Goal: Book appointment/travel/reservation

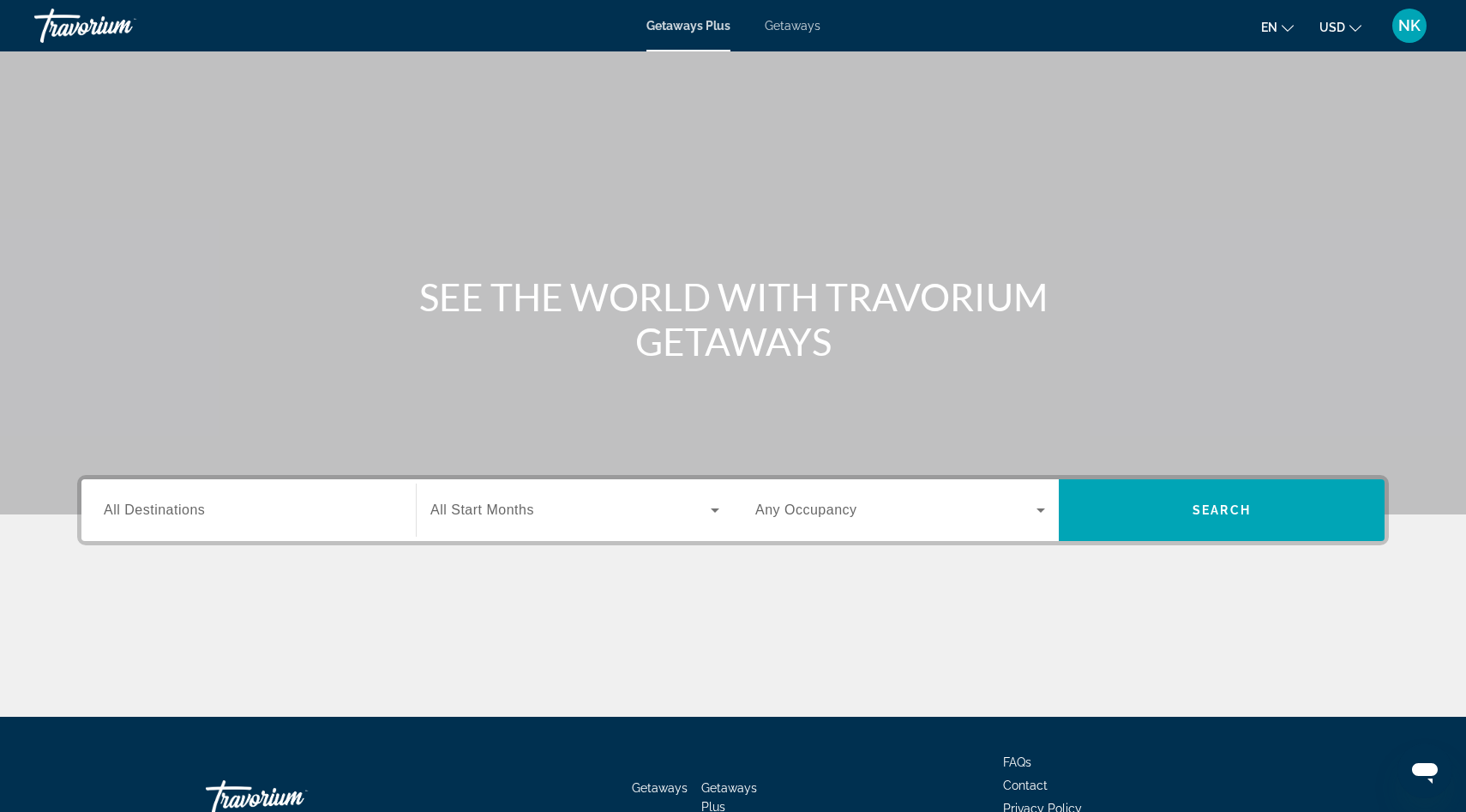
click at [792, 40] on div "Getaways Plus Getaways en English Español Français Italiano Português русский U…" at bounding box center [733, 26] width 1466 height 45
click at [789, 34] on div "Getaways Plus Getaways en English Español Français Italiano Português русский U…" at bounding box center [733, 26] width 1466 height 45
click at [786, 27] on span "Getaways" at bounding box center [792, 26] width 56 height 14
click at [265, 513] on input "Destination All Destinations" at bounding box center [249, 511] width 290 height 21
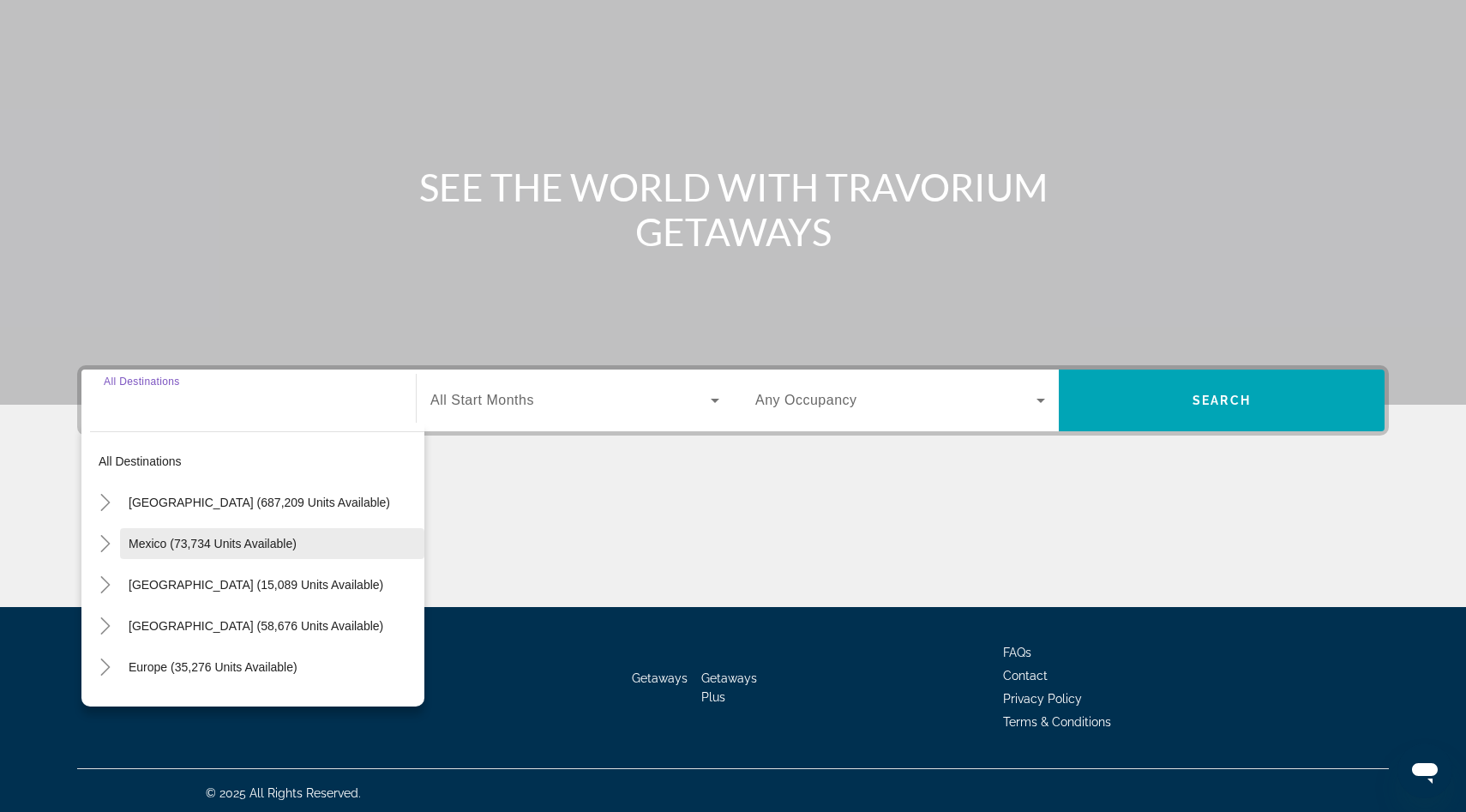
scroll to position [115, 0]
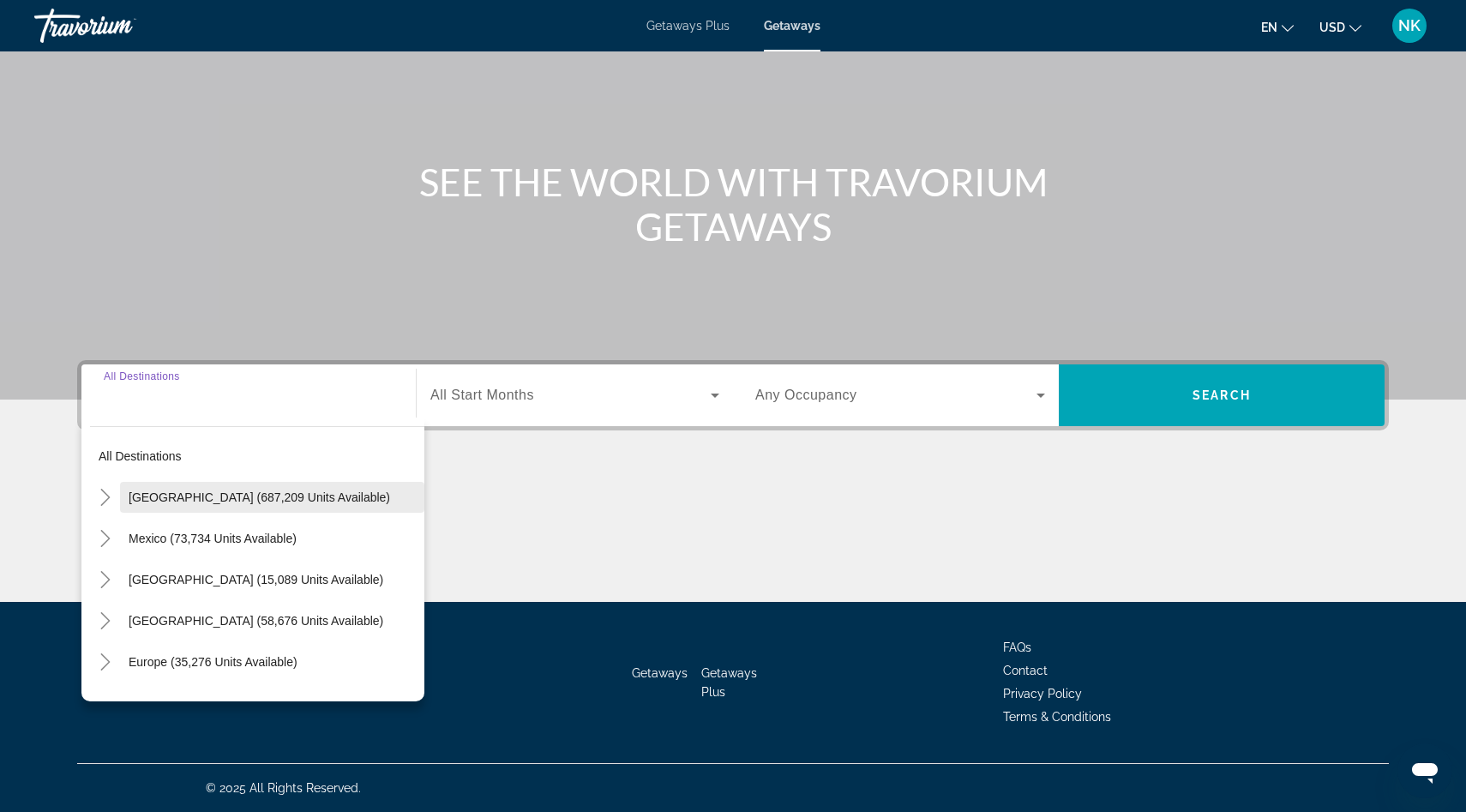
click at [212, 492] on span "[GEOGRAPHIC_DATA] (687,209 units available)" at bounding box center [259, 497] width 262 height 14
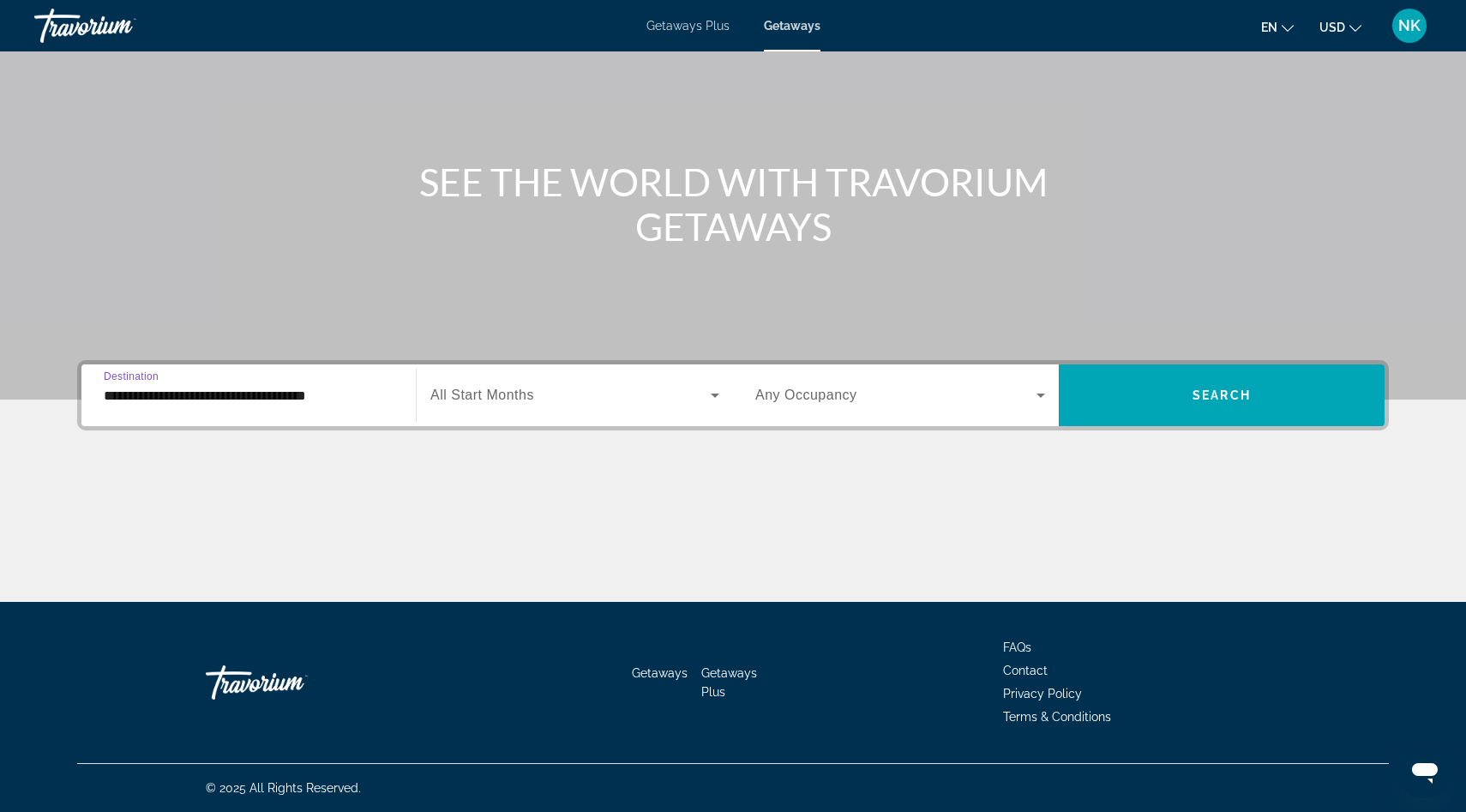
click at [281, 401] on input "**********" at bounding box center [249, 396] width 290 height 21
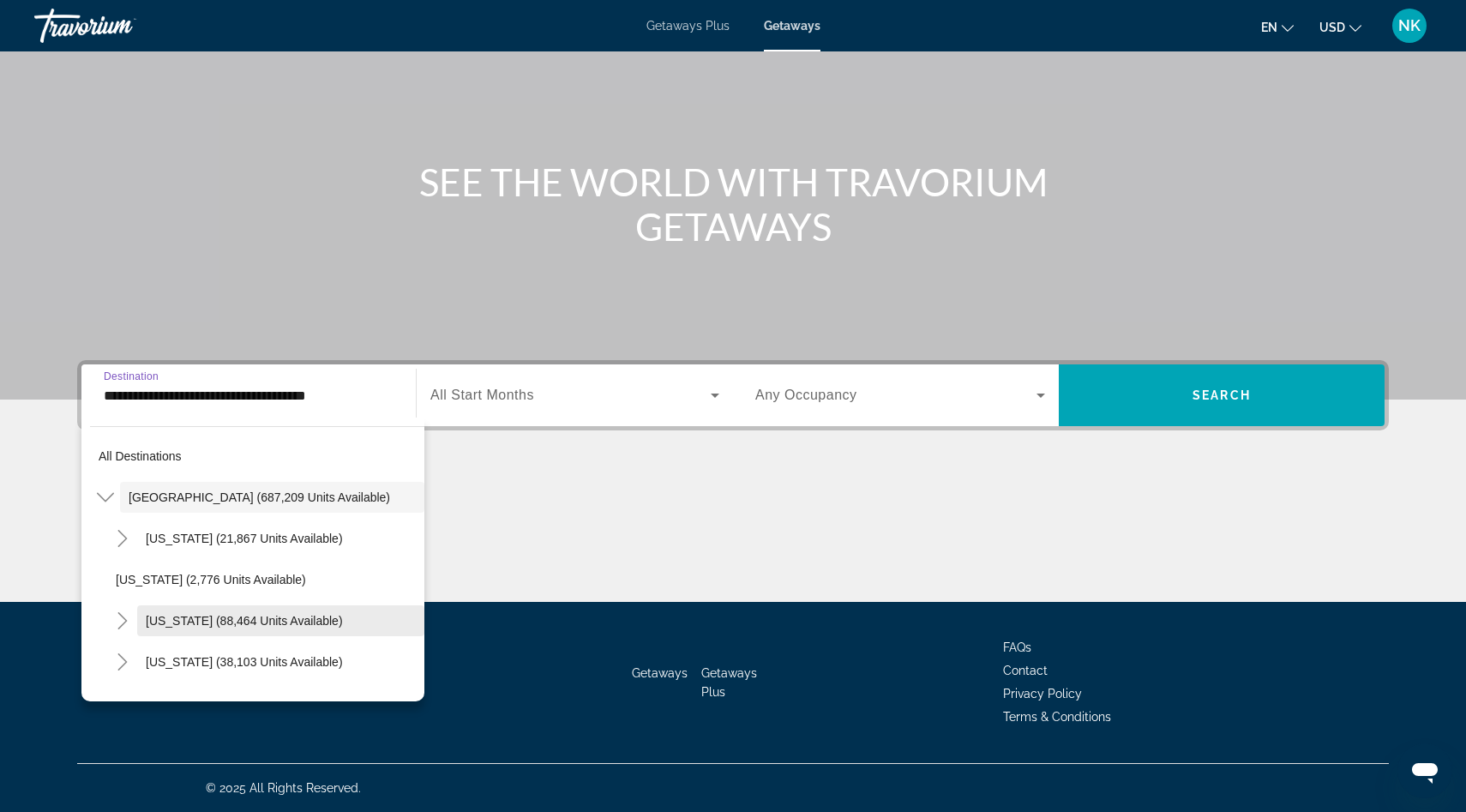
click at [210, 618] on span "[US_STATE] (88,464 units available)" at bounding box center [243, 620] width 197 height 14
type input "**********"
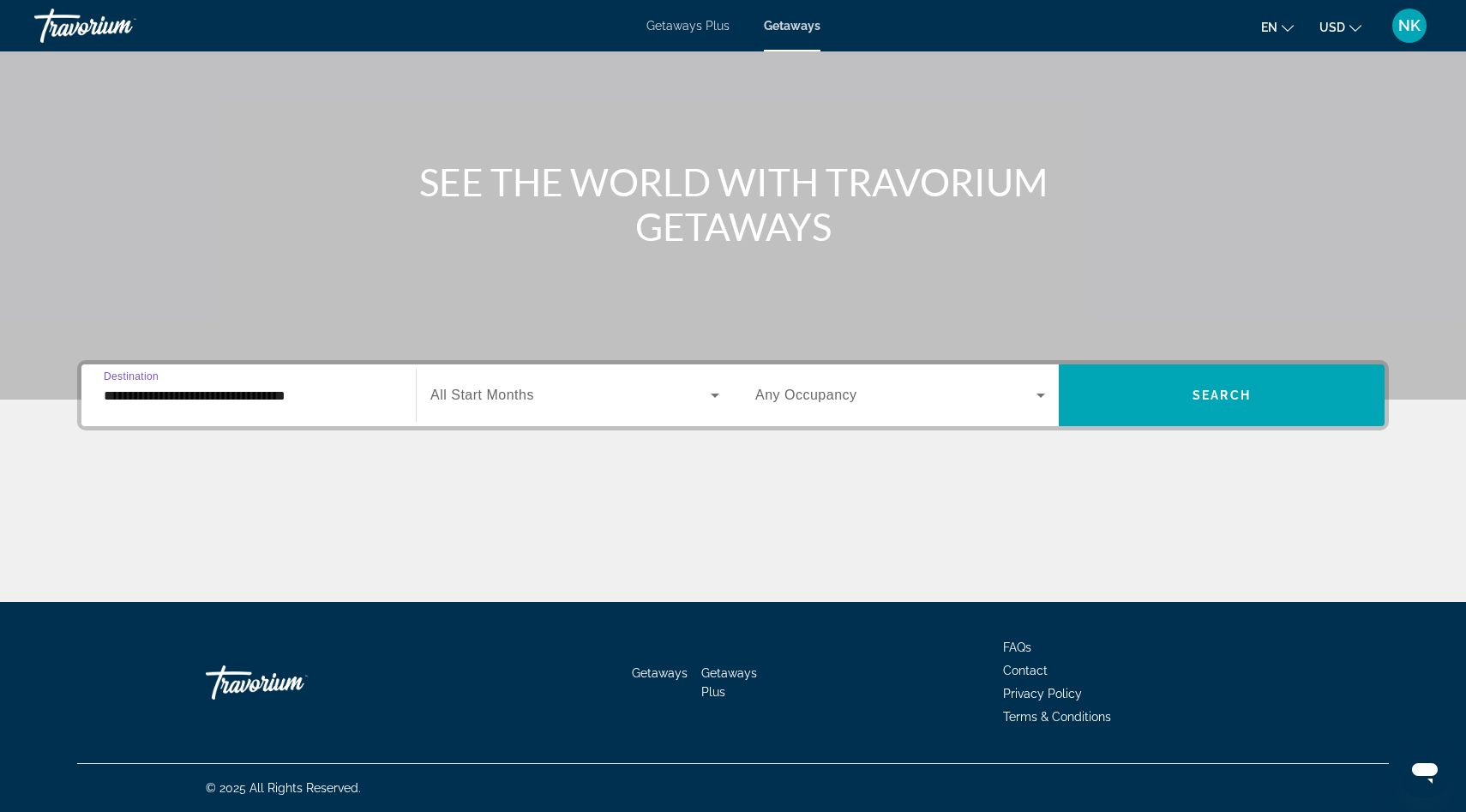
click at [611, 404] on span "Search widget" at bounding box center [570, 395] width 280 height 21
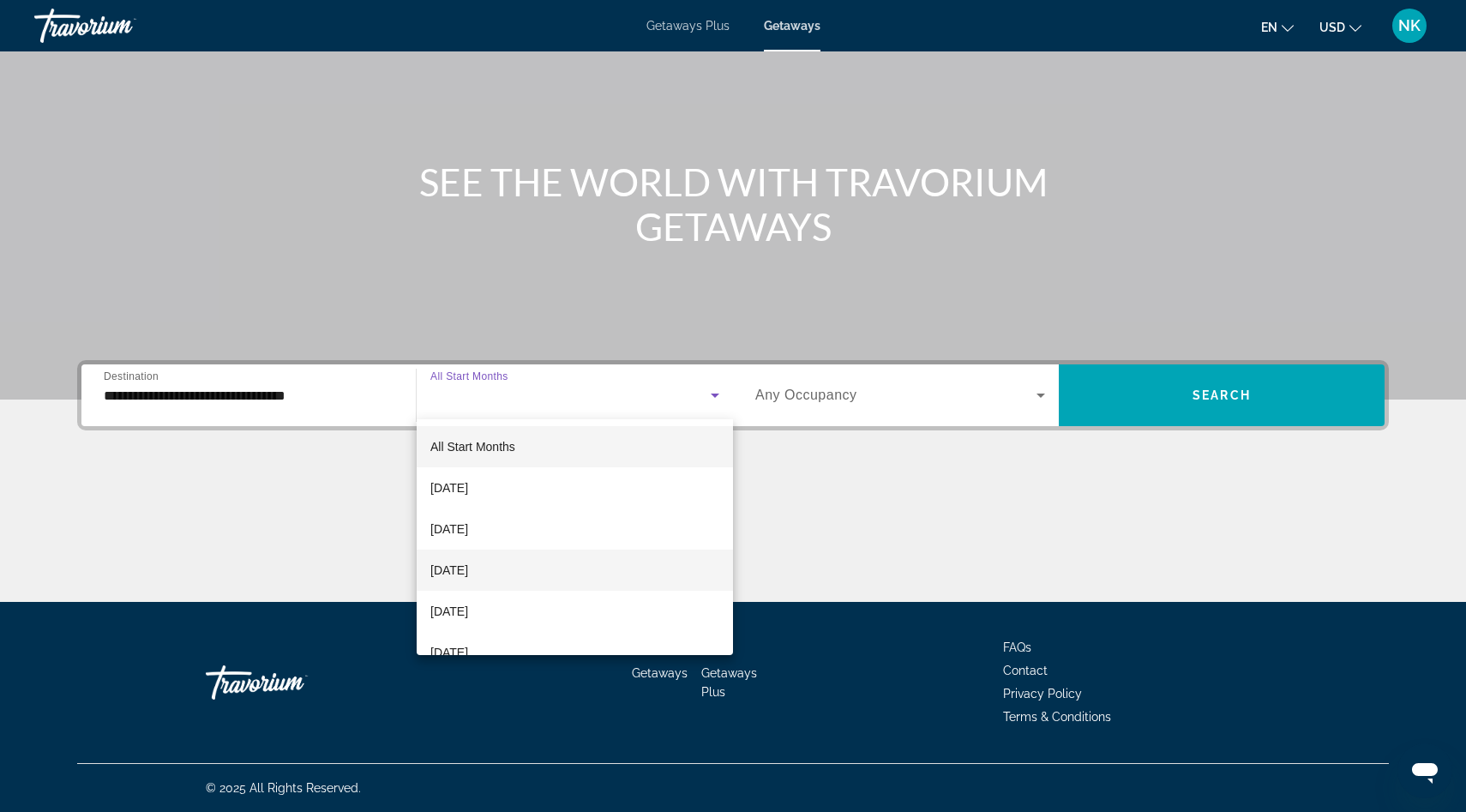
click at [468, 569] on span "[DATE]" at bounding box center [449, 570] width 38 height 21
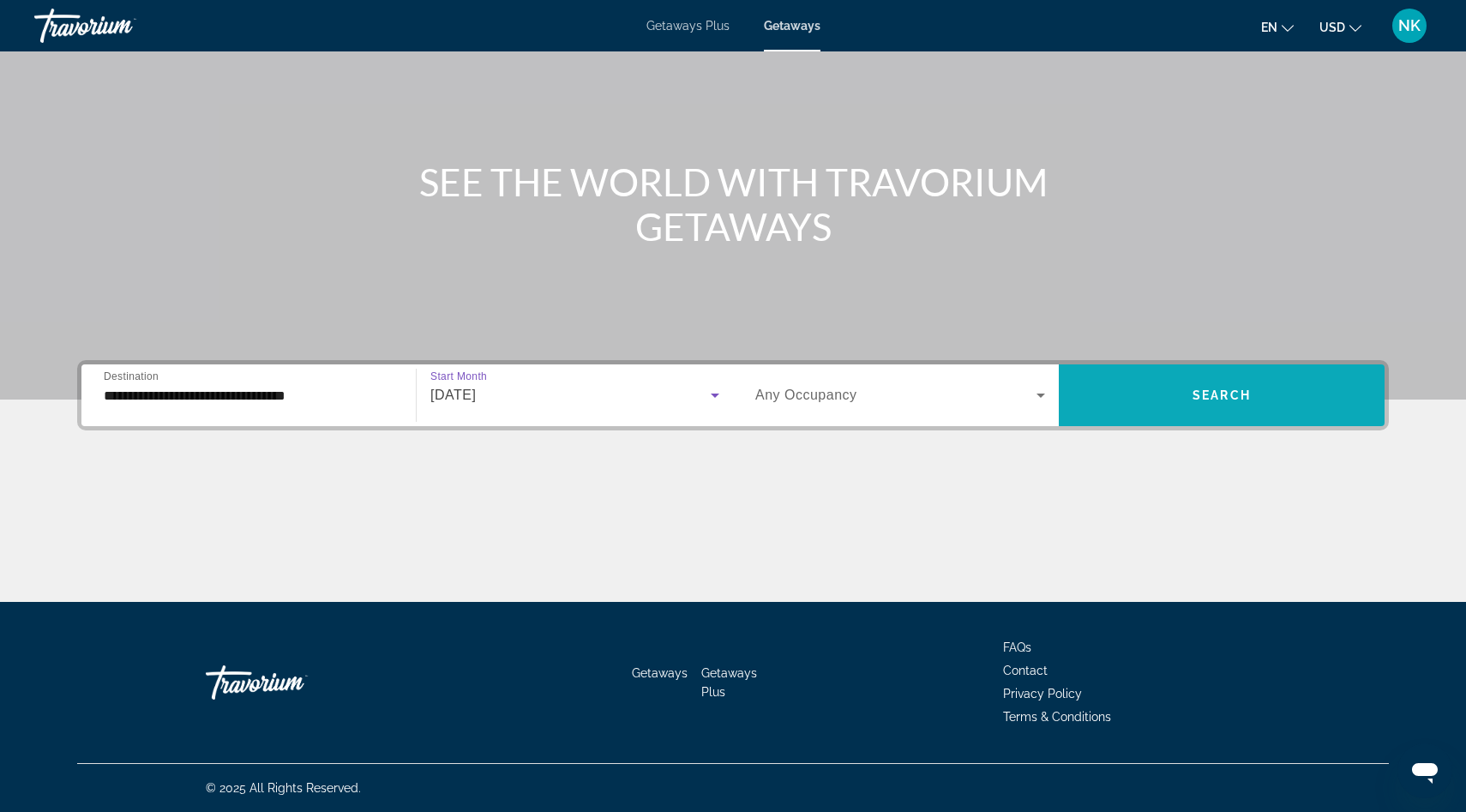
click at [1177, 403] on span "Search widget" at bounding box center [1222, 395] width 326 height 41
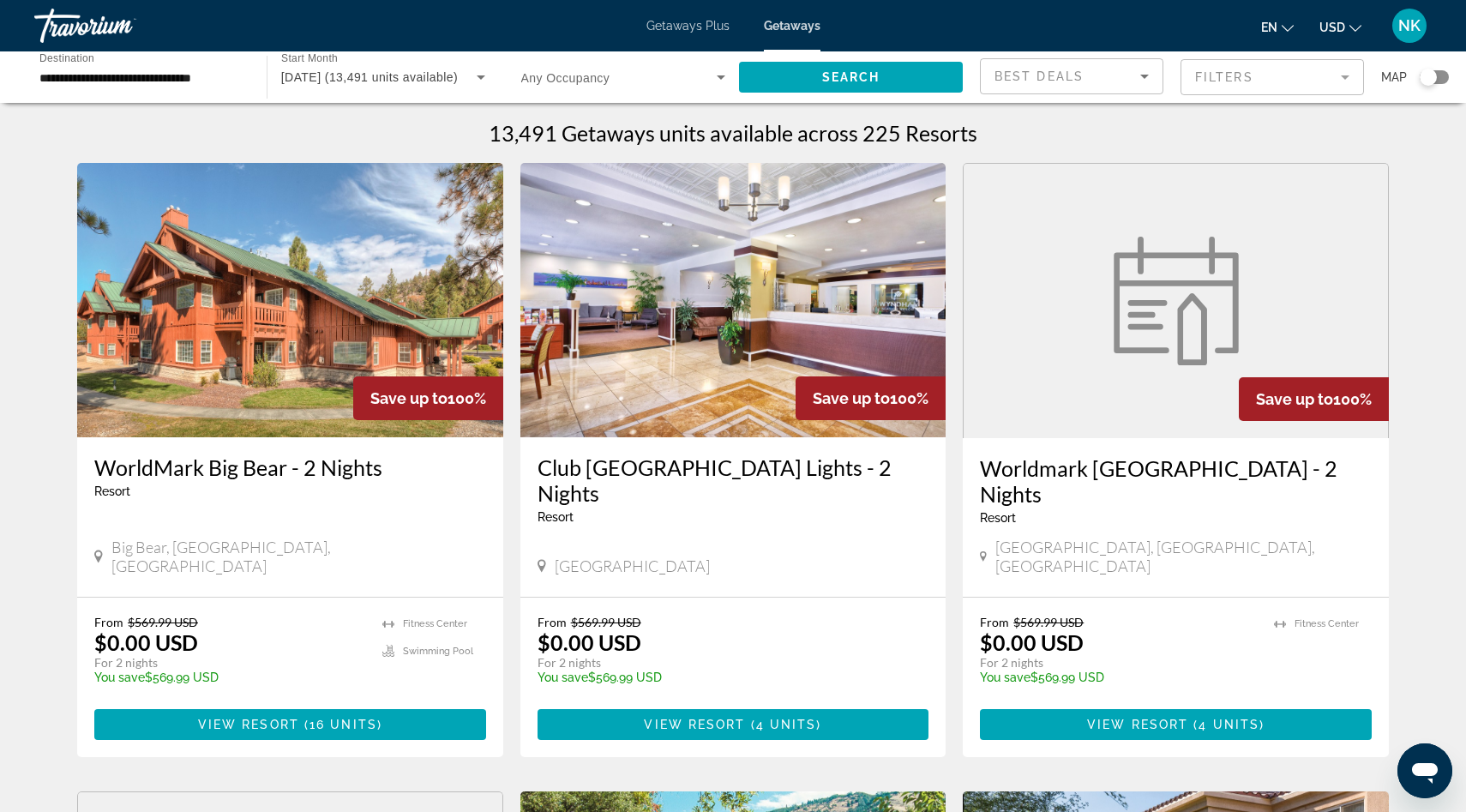
click at [699, 323] on img "Main content" at bounding box center [733, 299] width 426 height 274
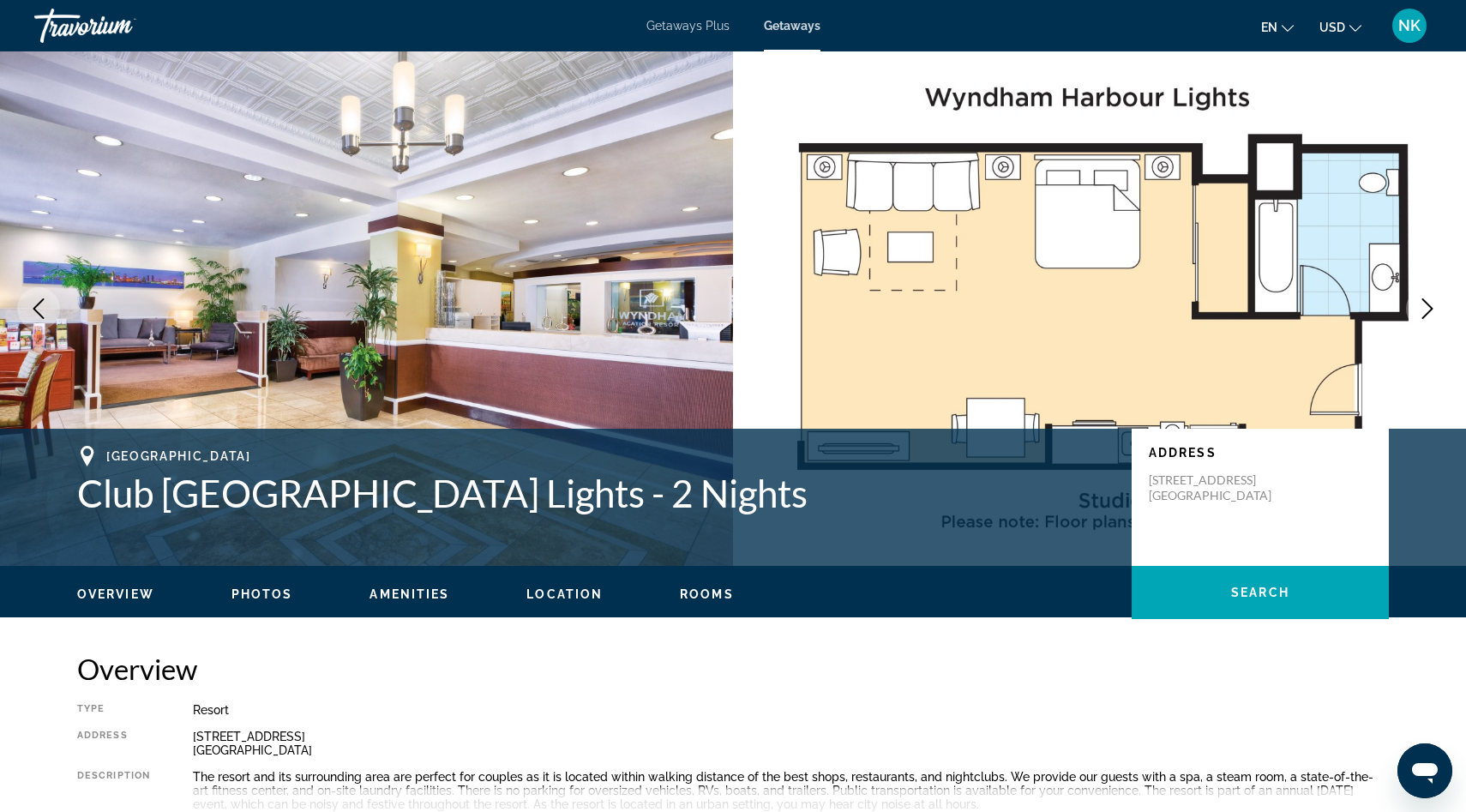
click at [107, 17] on div "Travorium" at bounding box center [120, 26] width 171 height 45
